Goal: Task Accomplishment & Management: Use online tool/utility

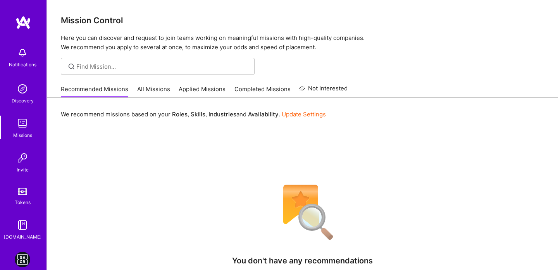
click at [19, 255] on img at bounding box center [23, 260] width 16 height 16
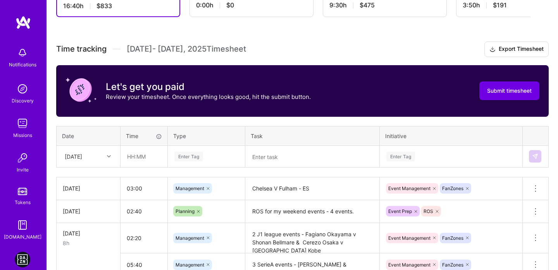
scroll to position [195, 0]
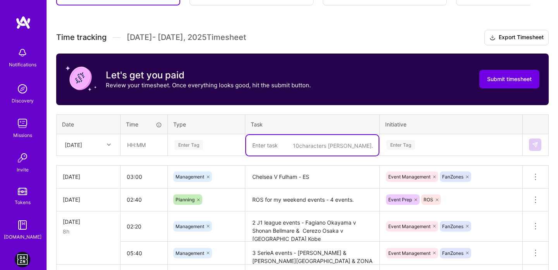
click at [300, 145] on textarea at bounding box center [312, 145] width 133 height 21
click at [130, 148] on input "text" at bounding box center [144, 144] width 46 height 21
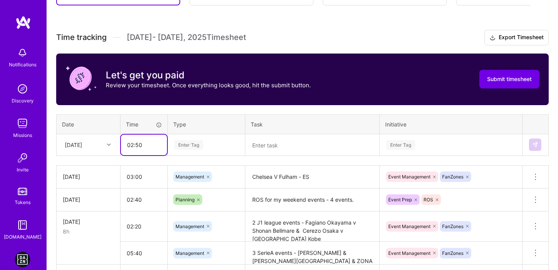
type input "02:50"
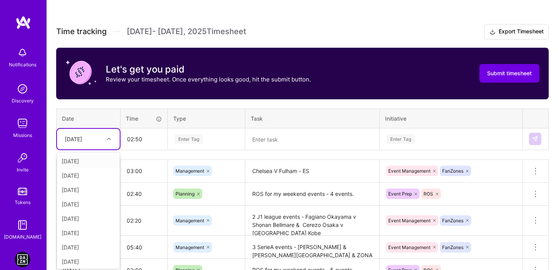
click at [87, 146] on div "[DATE]" at bounding box center [88, 139] width 63 height 21
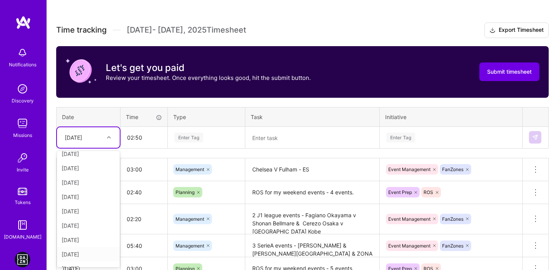
scroll to position [102, 0]
click at [91, 260] on div "[DATE]" at bounding box center [88, 258] width 63 height 14
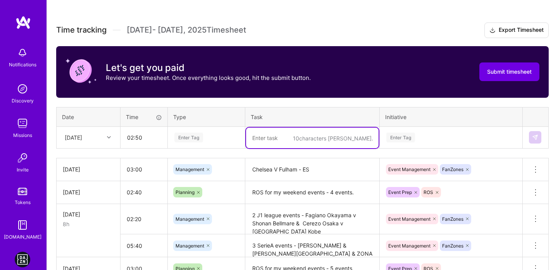
click at [266, 138] on textarea at bounding box center [312, 137] width 133 height 21
paste textarea "Italy - Parma v Atalanta"
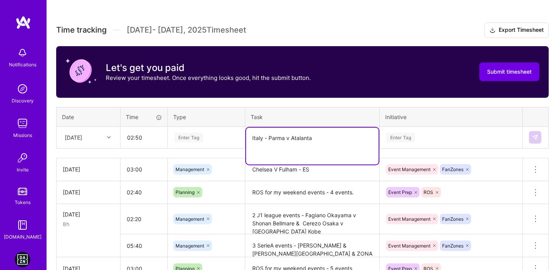
type textarea "Italy - Parma v Atalanta"
click at [218, 140] on div "Enter Tag" at bounding box center [206, 138] width 65 height 10
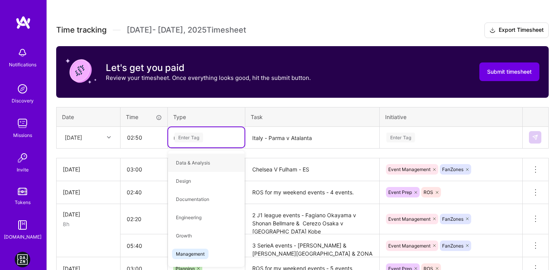
type input "ma"
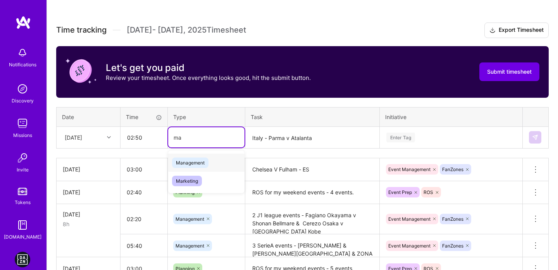
click at [202, 160] on span "Management" at bounding box center [190, 162] width 36 height 10
click at [396, 131] on div "Enter Tag" at bounding box center [451, 137] width 142 height 20
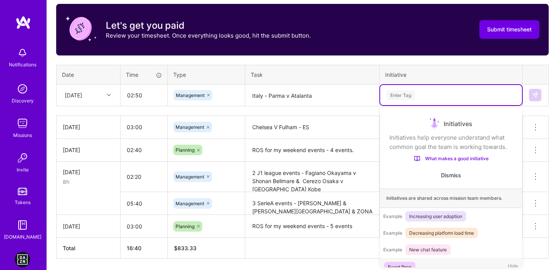
scroll to position [11, 0]
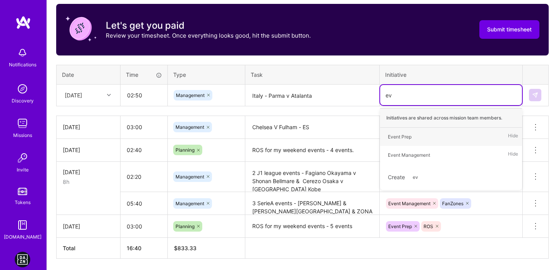
type input "eve"
click at [398, 154] on div "Event Management" at bounding box center [409, 155] width 42 height 8
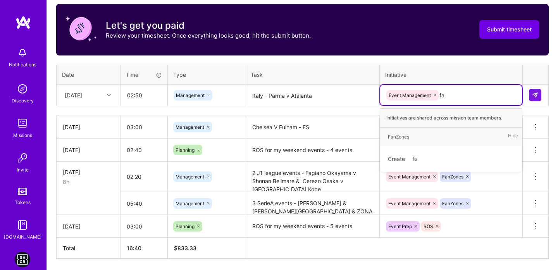
type input "fan"
click at [412, 136] on span "FanZones" at bounding box center [398, 136] width 29 height 10
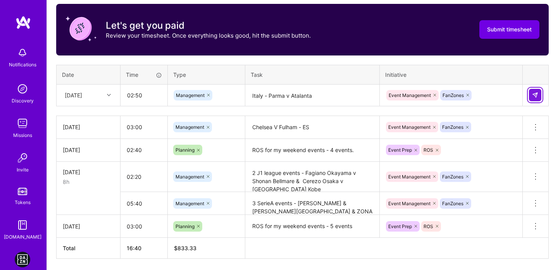
click at [539, 98] on button at bounding box center [535, 95] width 12 height 12
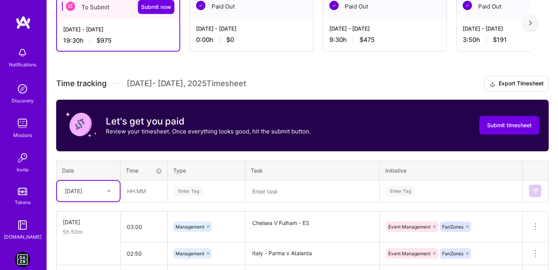
scroll to position [170, 0]
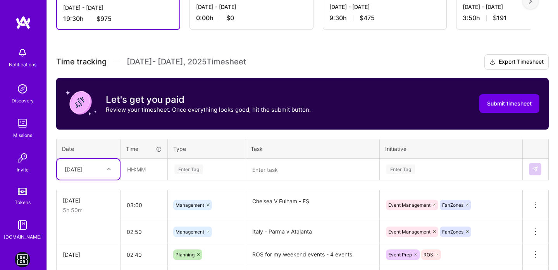
click at [269, 172] on textarea at bounding box center [312, 169] width 133 height 21
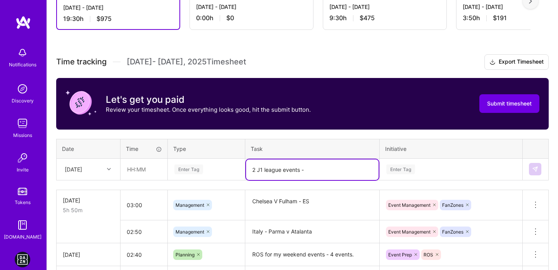
paste textarea "Kawasaki Frontale v [GEOGRAPHIC_DATA]"
paste textarea "Nagoya Grampus v [GEOGRAPHIC_DATA]"
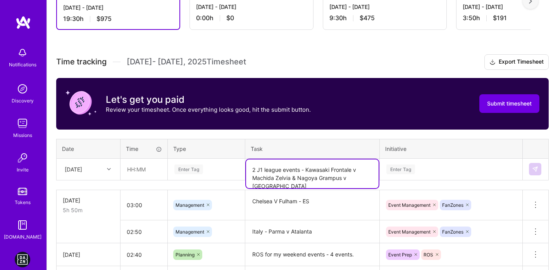
type textarea "2 J1 league events - Kawasaki Frontale v Machida Zelvia & Nagoya Grampus v [GEO…"
click at [397, 167] on div "Enter Tag" at bounding box center [451, 169] width 142 height 20
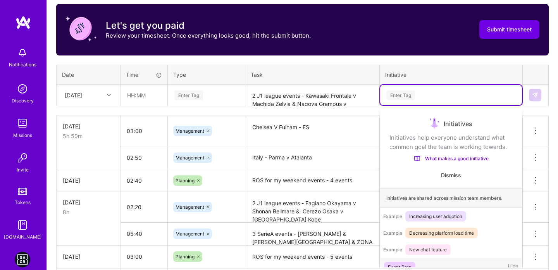
scroll to position [15, 0]
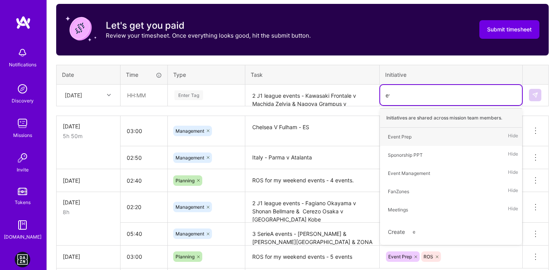
type input "eve"
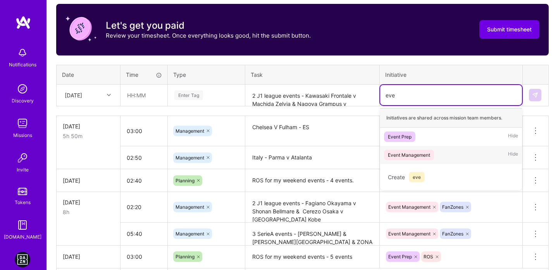
click at [413, 155] on div "Event Management" at bounding box center [409, 155] width 42 height 8
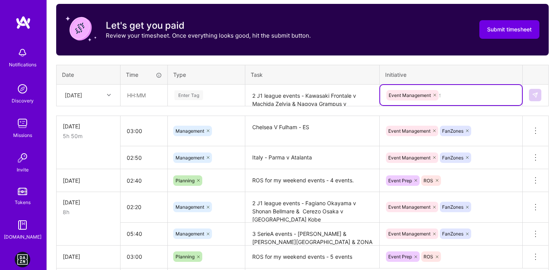
type input "fa"
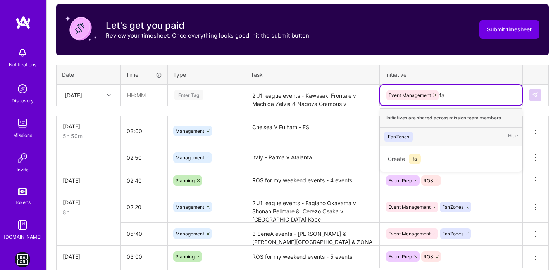
click at [448, 135] on div "FanZones Hide" at bounding box center [451, 136] width 142 height 18
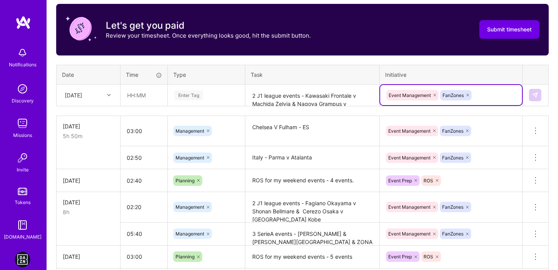
click at [102, 92] on div "[DATE]" at bounding box center [82, 95] width 43 height 13
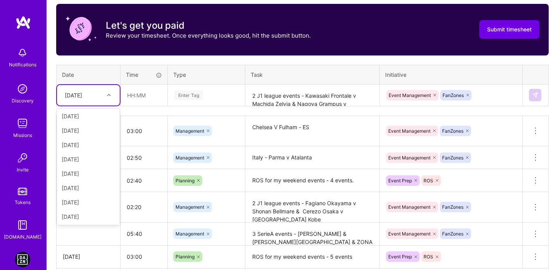
scroll to position [102, 0]
click at [85, 212] on div "[DATE]" at bounding box center [88, 216] width 63 height 14
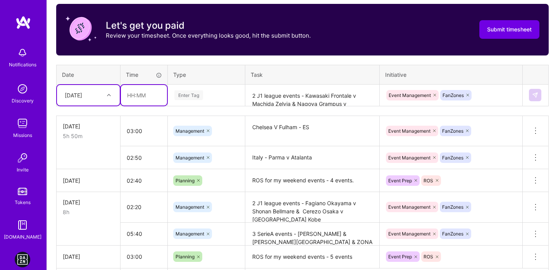
click at [125, 96] on input "text" at bounding box center [144, 95] width 46 height 21
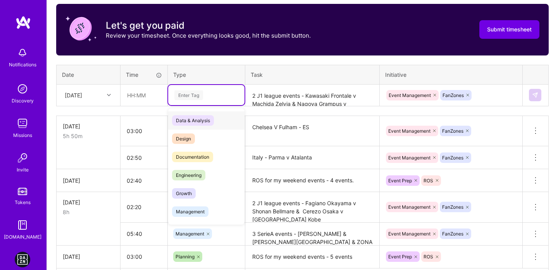
click at [180, 96] on div "Enter Tag" at bounding box center [188, 95] width 29 height 12
type input "m"
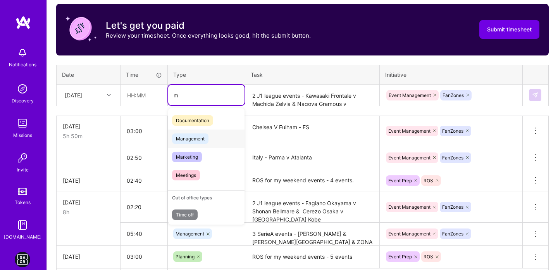
click at [181, 133] on span "Management" at bounding box center [190, 138] width 36 height 10
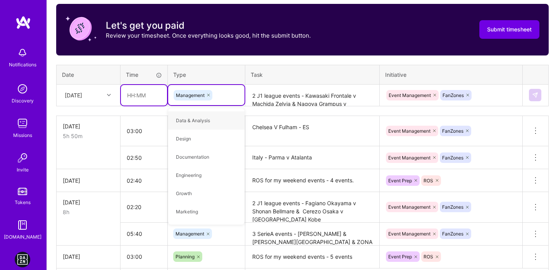
click at [129, 92] on input "text" at bounding box center [144, 95] width 46 height 21
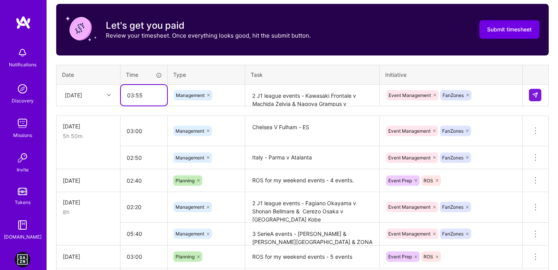
type input "03:55"
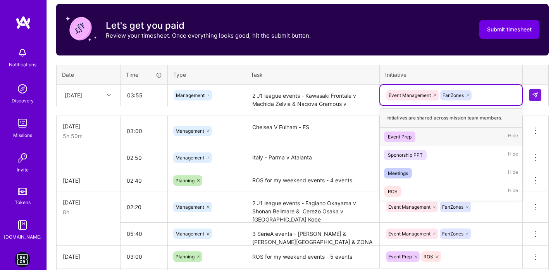
click at [472, 94] on div "Event Management FanZones" at bounding box center [451, 95] width 131 height 12
click at [338, 60] on div "Time tracking [DATE] - [DATE] Timesheet Export Timesheet Let's get you paid Rev…" at bounding box center [302, 134] width 493 height 309
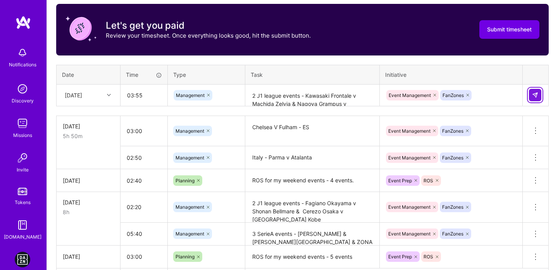
click at [533, 92] on img at bounding box center [535, 95] width 6 height 6
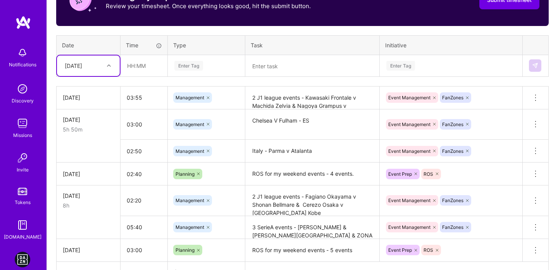
scroll to position [324, 0]
